Goal: Task Accomplishment & Management: Use online tool/utility

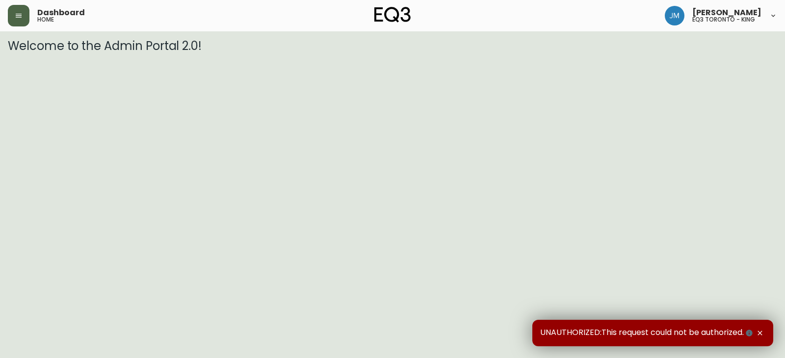
click at [23, 12] on button "button" at bounding box center [19, 16] width 22 height 22
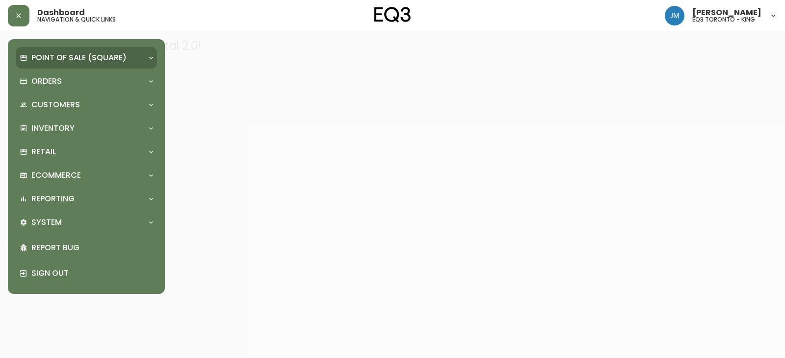
click at [40, 53] on p "Point of Sale (Square)" at bounding box center [78, 57] width 95 height 11
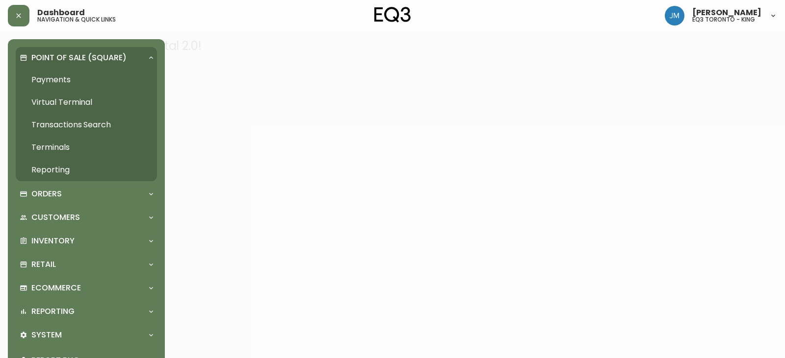
click at [45, 54] on p "Point of Sale (Square)" at bounding box center [78, 57] width 95 height 11
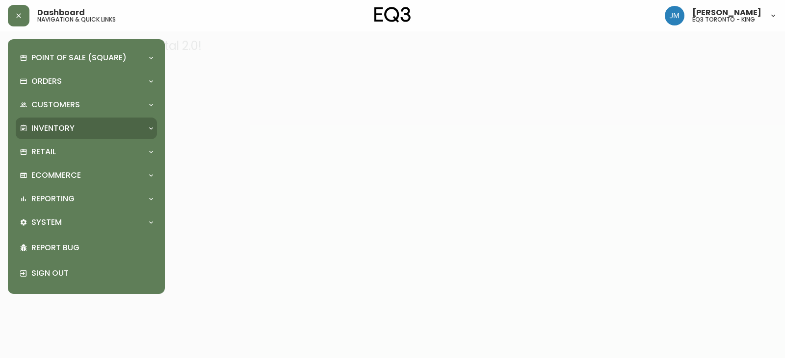
click at [50, 123] on p "Inventory" at bounding box center [52, 128] width 43 height 11
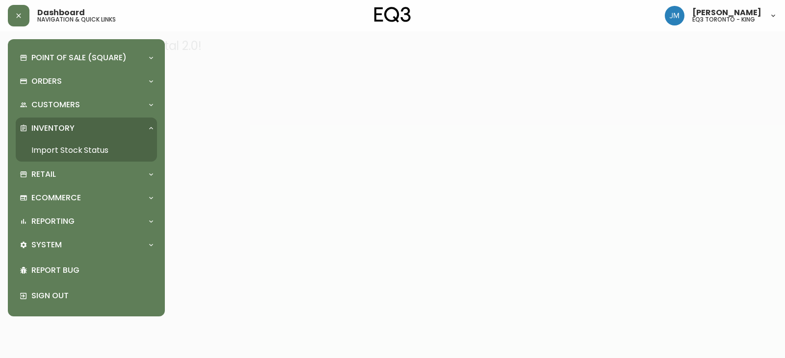
click at [57, 146] on link "Import Stock Status" at bounding box center [86, 150] width 141 height 23
